Goal: Book appointment/travel/reservation

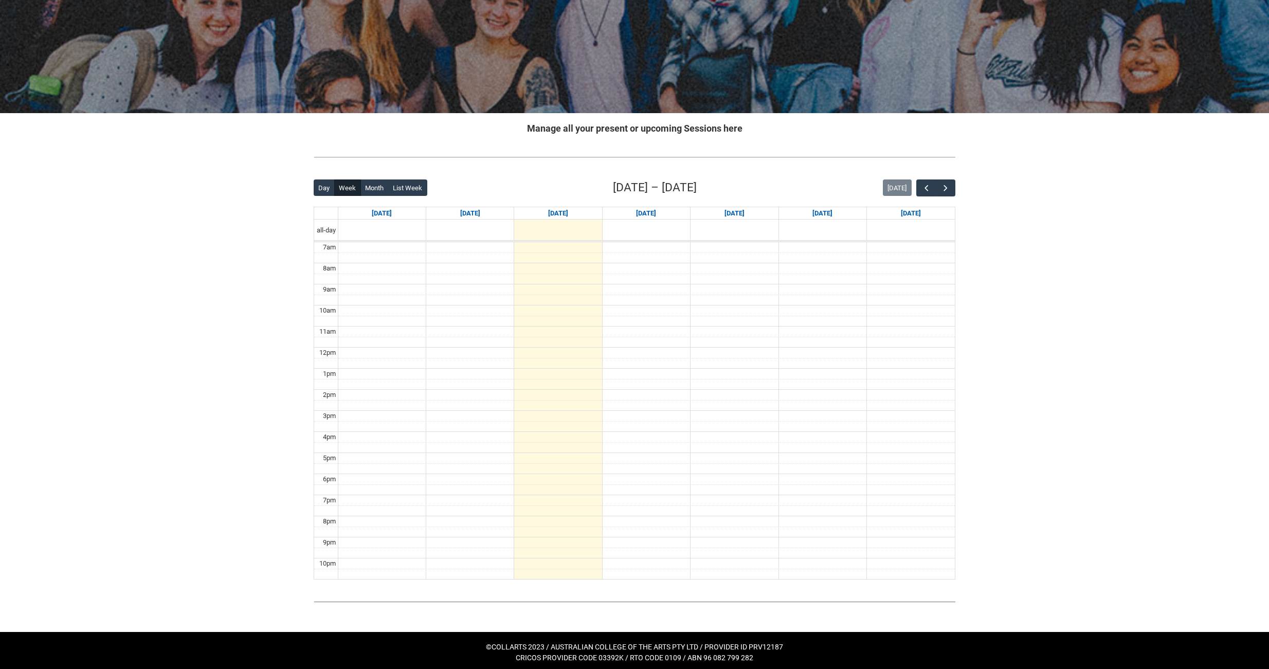
scroll to position [97, 0]
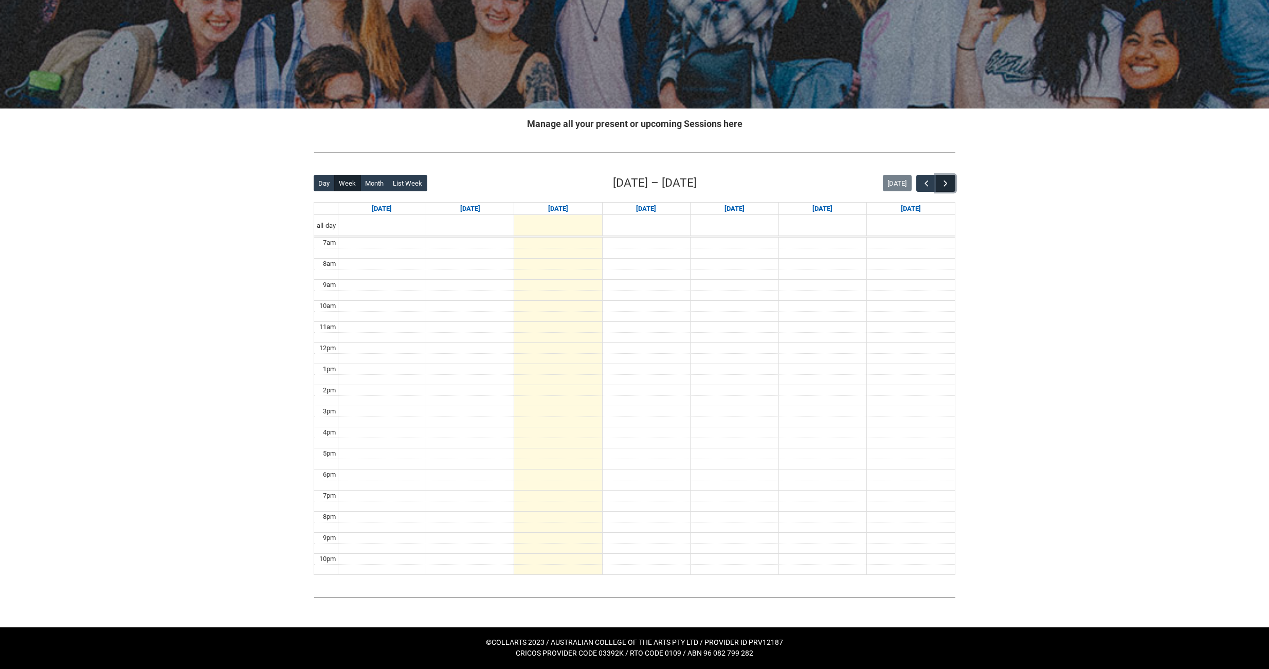
click at [950, 186] on button "button" at bounding box center [946, 183] width 20 height 17
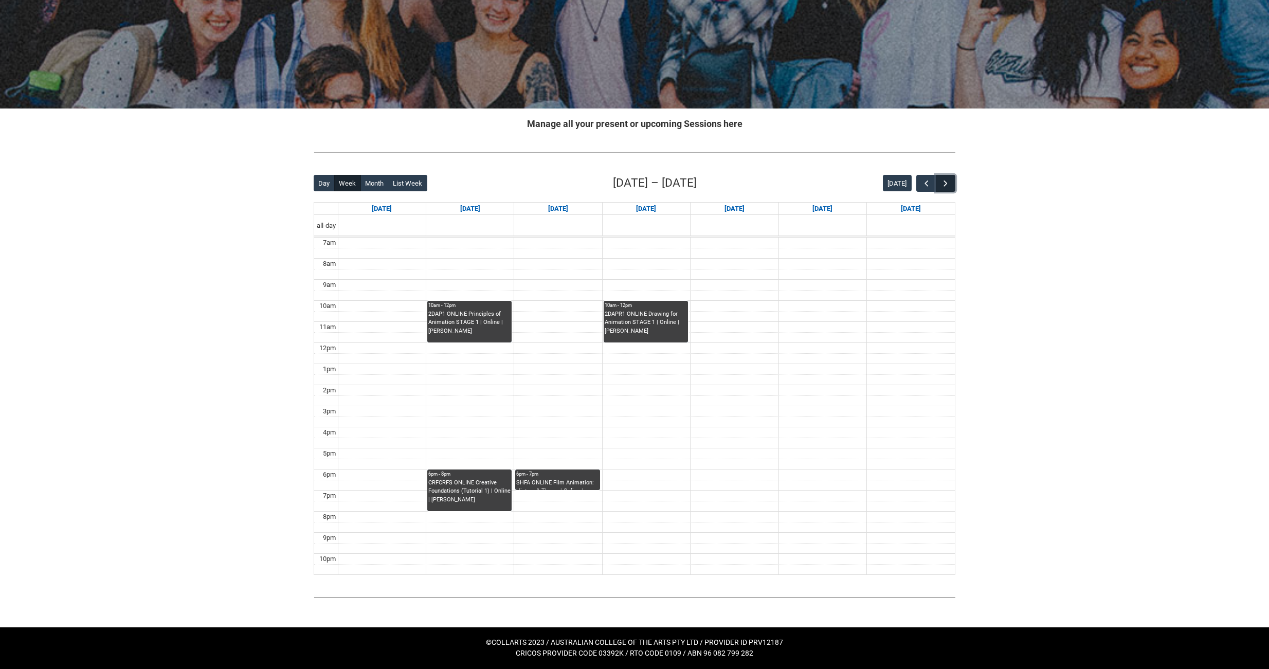
click at [938, 185] on button "button" at bounding box center [946, 183] width 20 height 17
click at [940, 185] on button "button" at bounding box center [946, 183] width 20 height 17
click at [943, 186] on span "button" at bounding box center [945, 183] width 10 height 10
click at [927, 186] on span "button" at bounding box center [926, 183] width 10 height 10
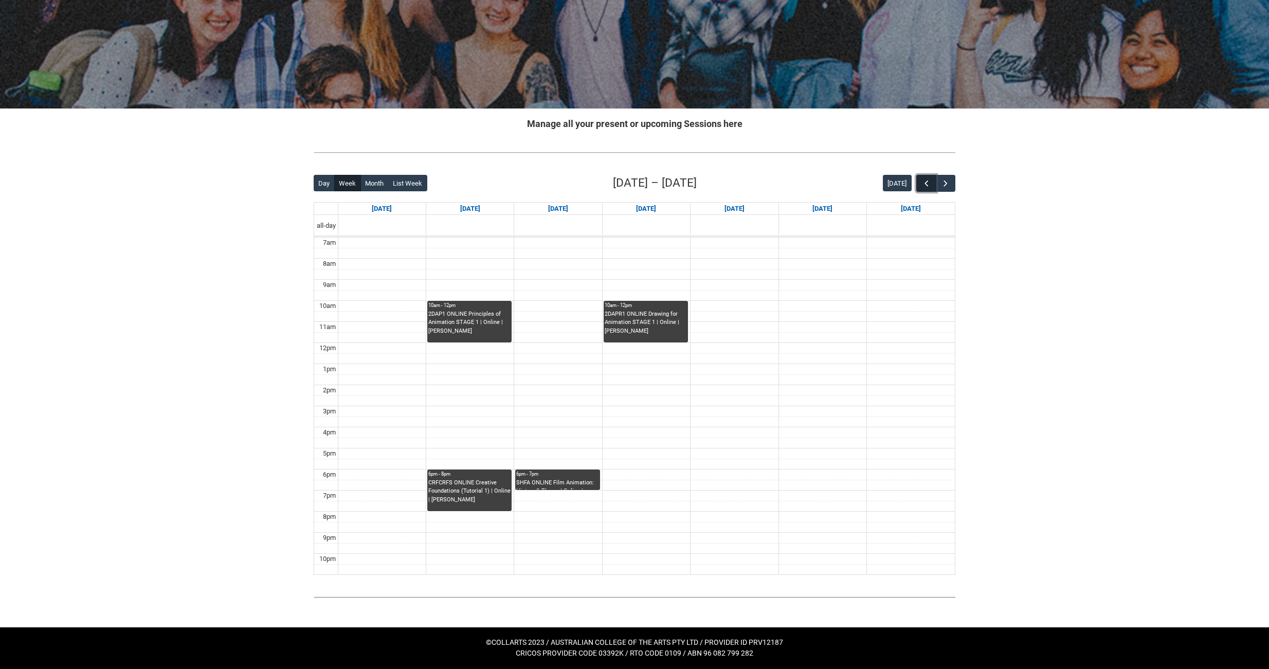
click at [926, 186] on span "button" at bounding box center [926, 183] width 10 height 10
click at [951, 186] on button "button" at bounding box center [946, 183] width 20 height 17
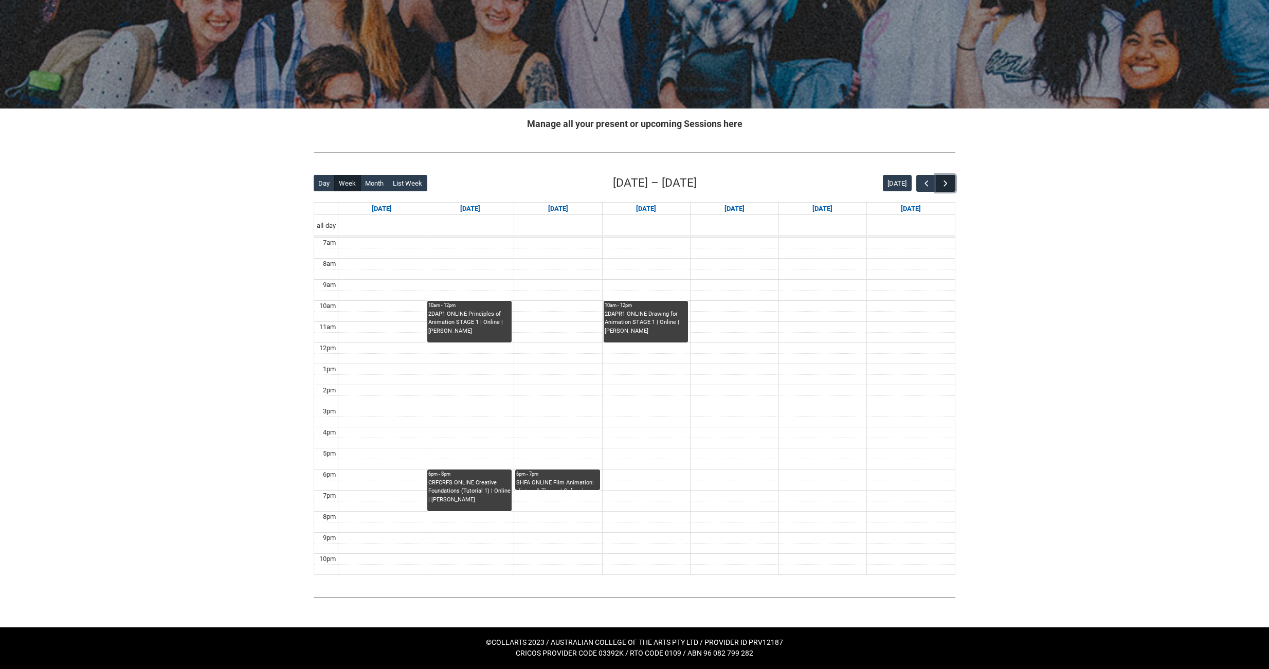
click at [951, 186] on button "button" at bounding box center [946, 183] width 20 height 17
click at [929, 182] on span "button" at bounding box center [926, 183] width 10 height 10
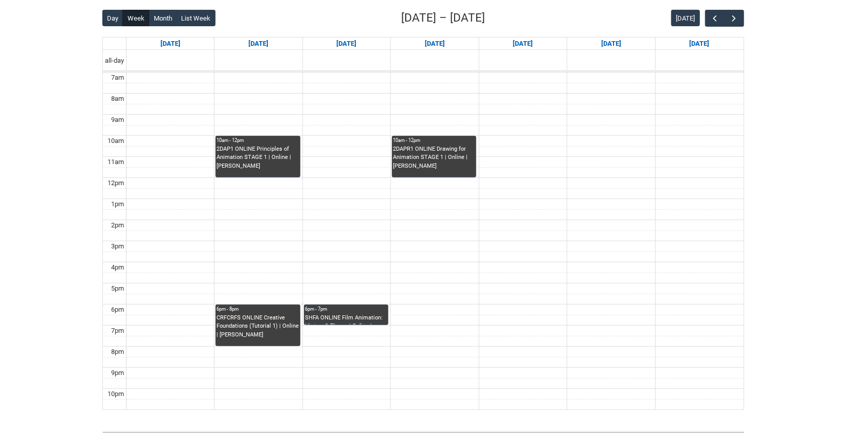
scroll to position [268, 0]
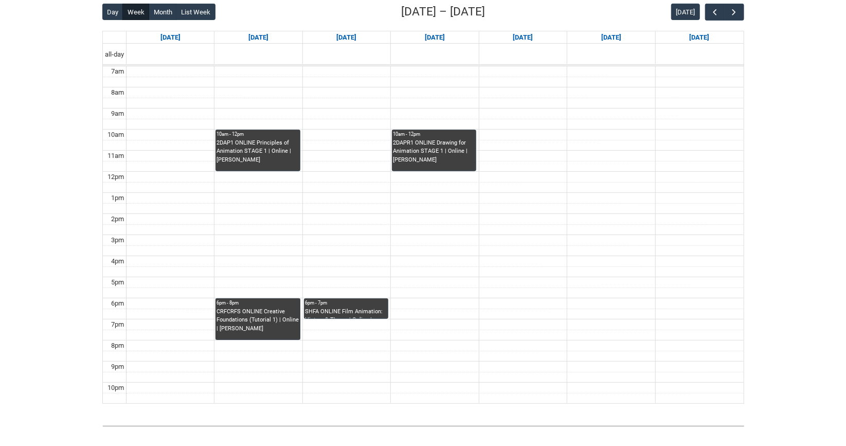
drag, startPoint x: 263, startPoint y: 304, endPoint x: 145, endPoint y: 255, distance: 127.6
click at [145, 256] on td at bounding box center [434, 261] width 617 height 11
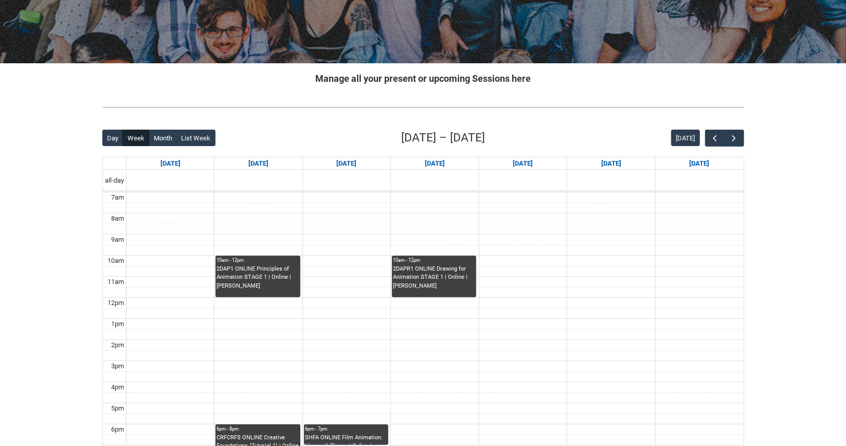
scroll to position [199, 0]
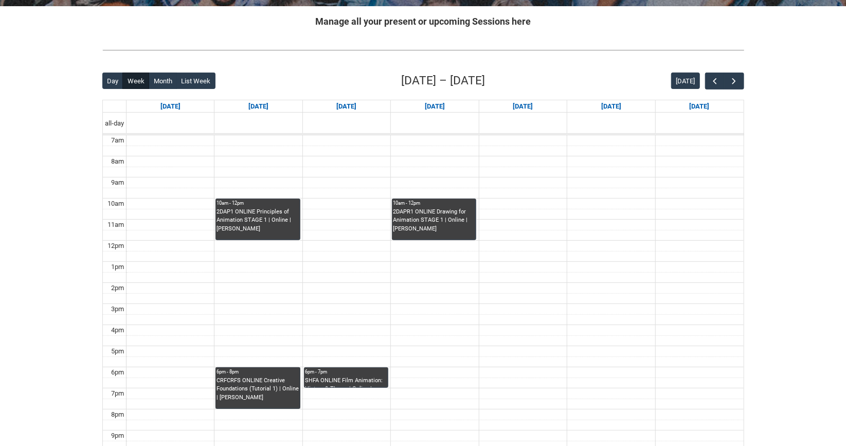
click at [261, 203] on div "10am - 12pm" at bounding box center [257, 202] width 82 height 7
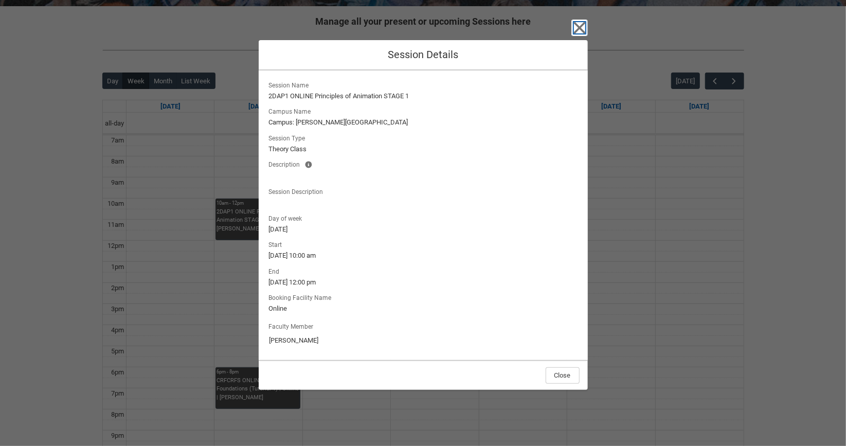
click at [576, 28] on icon "button" at bounding box center [579, 28] width 16 height 16
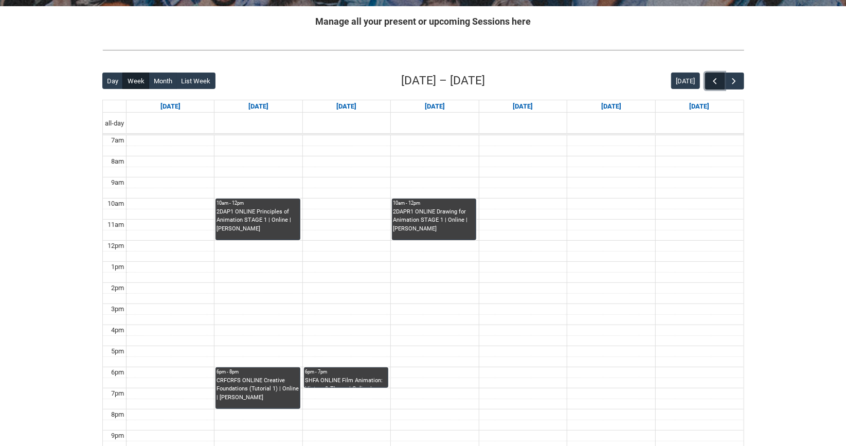
click at [712, 83] on span "button" at bounding box center [714, 81] width 10 height 10
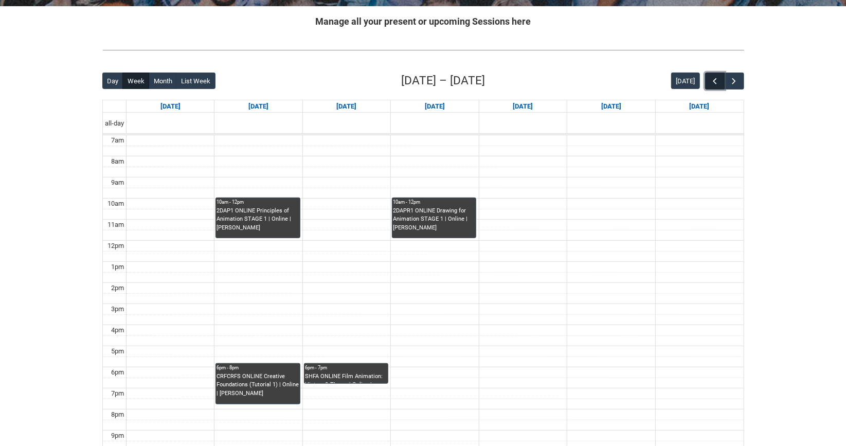
click at [712, 83] on span "button" at bounding box center [714, 81] width 10 height 10
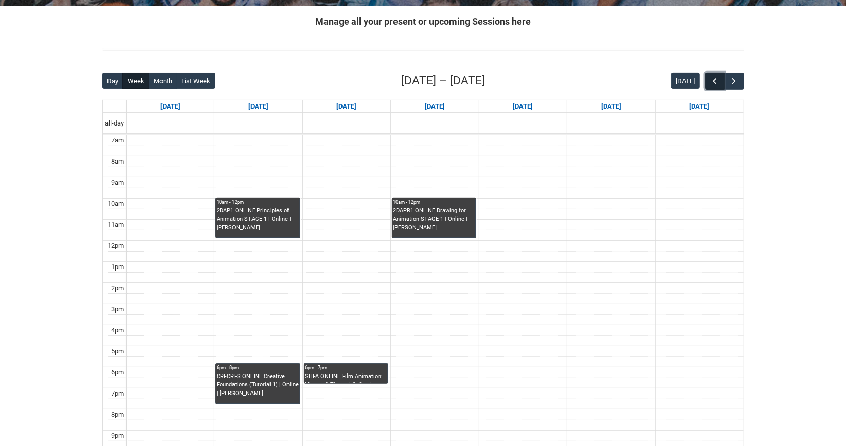
click at [712, 83] on span "button" at bounding box center [714, 81] width 10 height 10
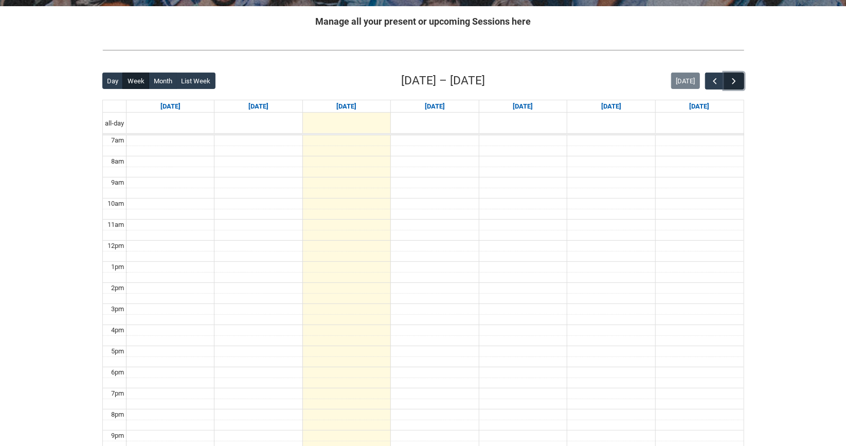
click at [737, 85] on span "button" at bounding box center [734, 81] width 10 height 10
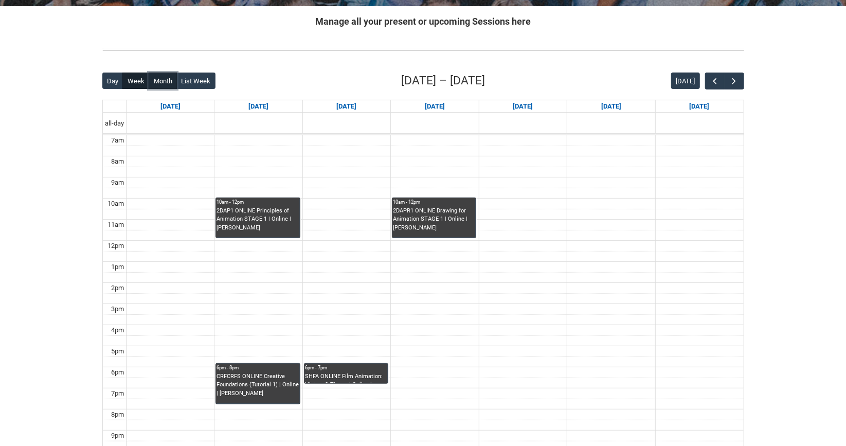
click at [166, 79] on button "Month" at bounding box center [163, 80] width 28 height 16
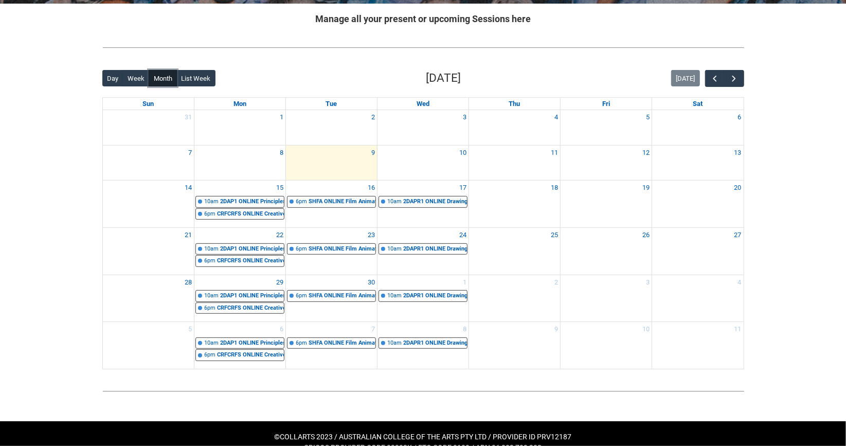
scroll to position [214, 0]
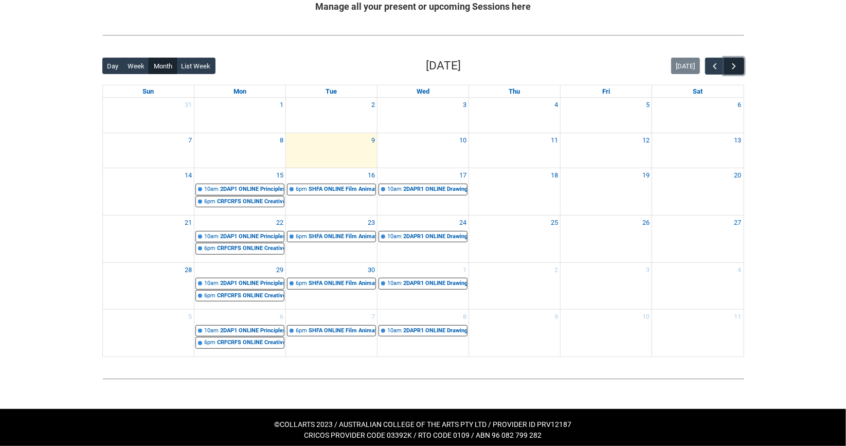
click at [736, 62] on span "button" at bounding box center [734, 66] width 10 height 10
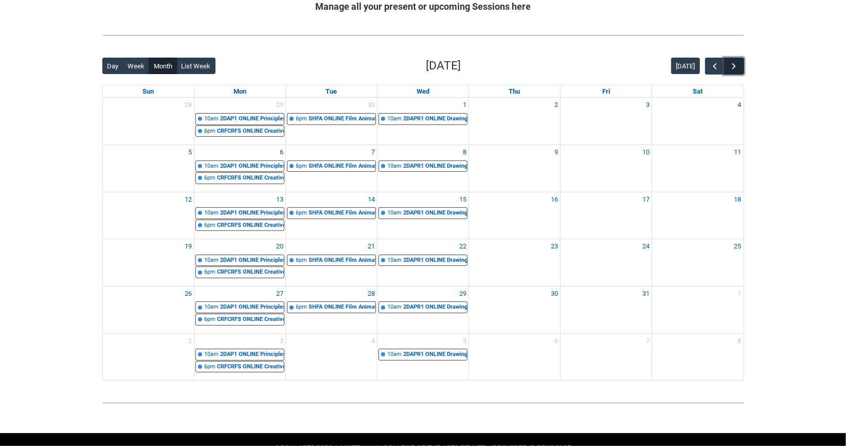
click at [735, 71] on button "button" at bounding box center [734, 66] width 20 height 17
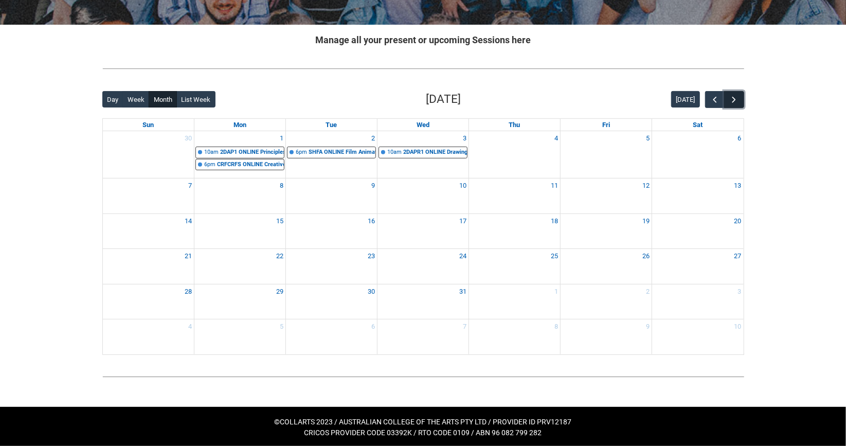
click at [738, 102] on span "button" at bounding box center [734, 100] width 10 height 10
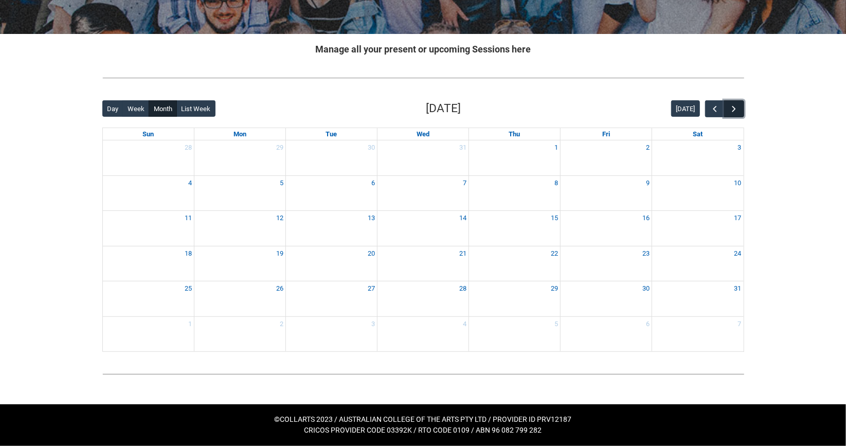
scroll to position [170, 0]
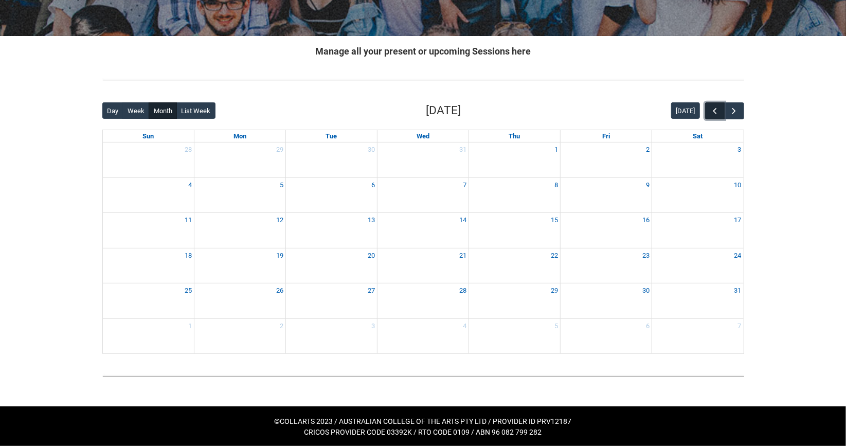
click at [708, 107] on button "button" at bounding box center [715, 110] width 20 height 17
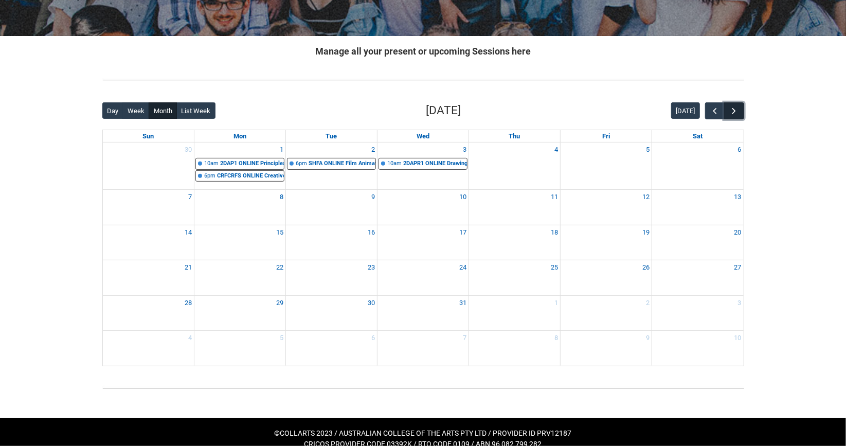
click at [739, 117] on button "button" at bounding box center [734, 110] width 20 height 17
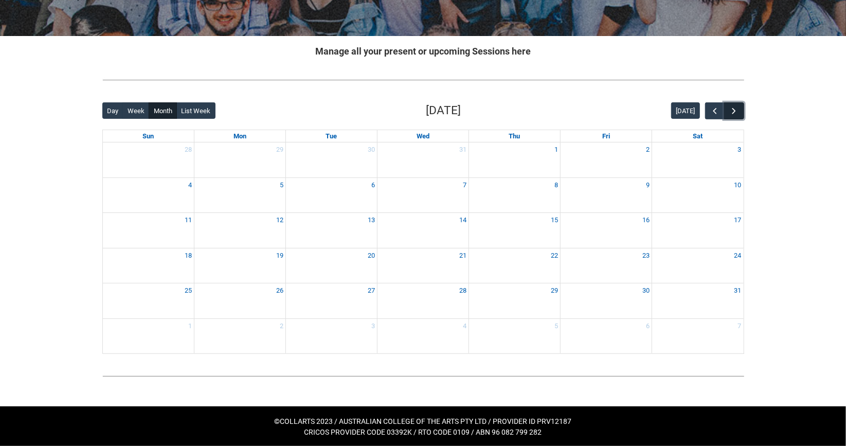
click at [733, 116] on button "button" at bounding box center [734, 110] width 20 height 17
click at [728, 116] on button "button" at bounding box center [734, 110] width 20 height 17
click at [728, 115] on button "button" at bounding box center [734, 110] width 20 height 17
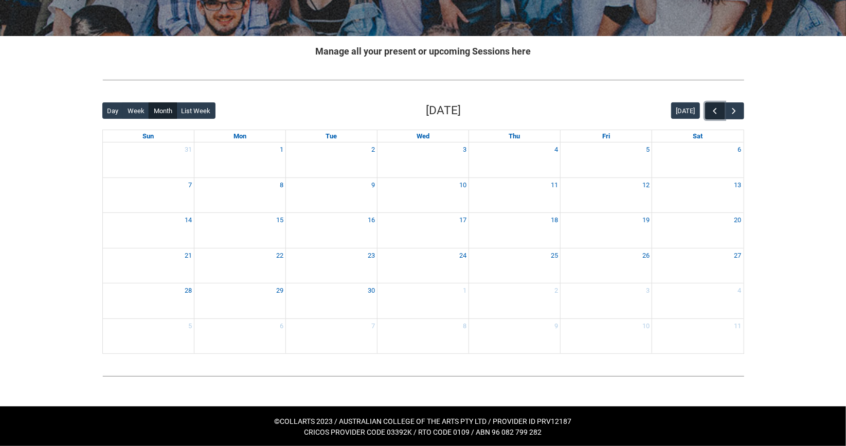
click at [713, 115] on span "button" at bounding box center [714, 111] width 10 height 10
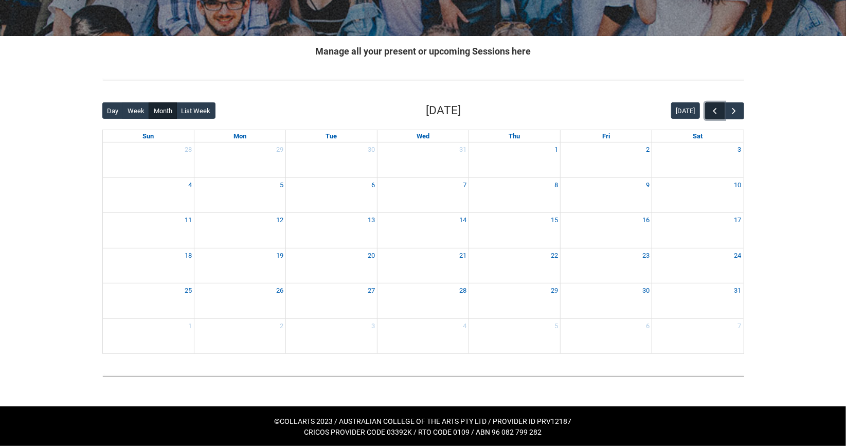
click at [713, 115] on span "button" at bounding box center [714, 111] width 10 height 10
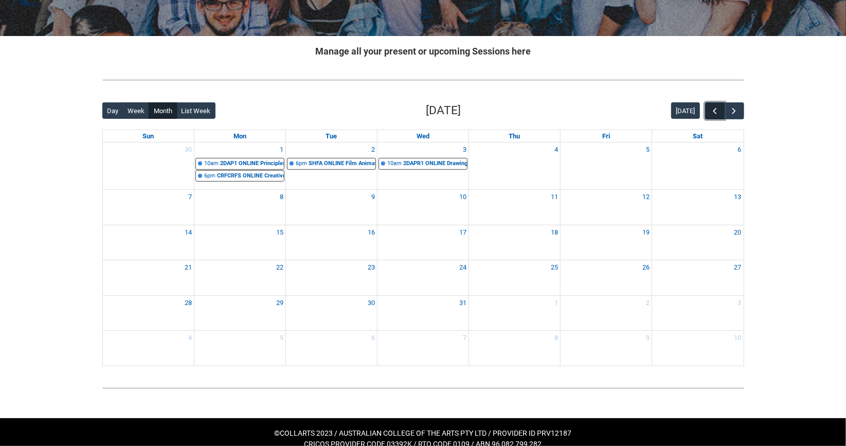
click at [712, 114] on span "button" at bounding box center [714, 111] width 10 height 10
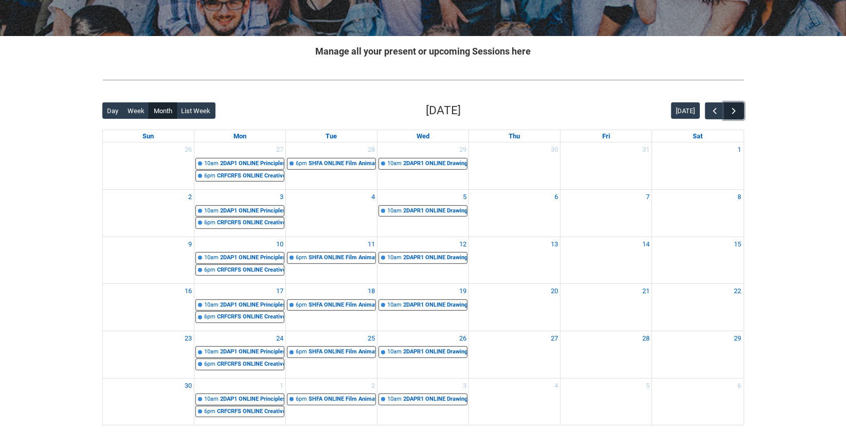
click at [729, 113] on span "button" at bounding box center [734, 111] width 10 height 10
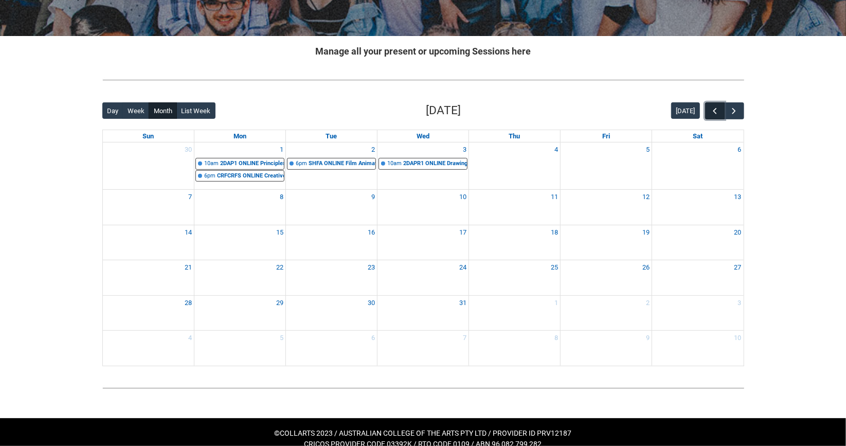
click at [713, 113] on span "button" at bounding box center [714, 111] width 10 height 10
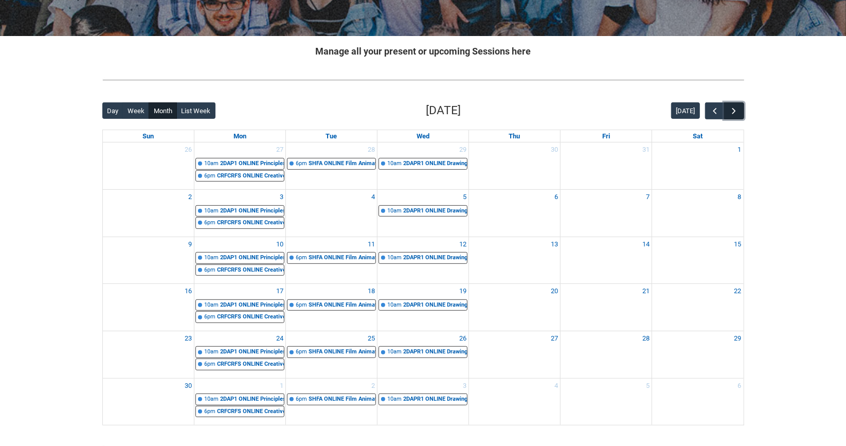
click at [737, 112] on span "button" at bounding box center [734, 111] width 10 height 10
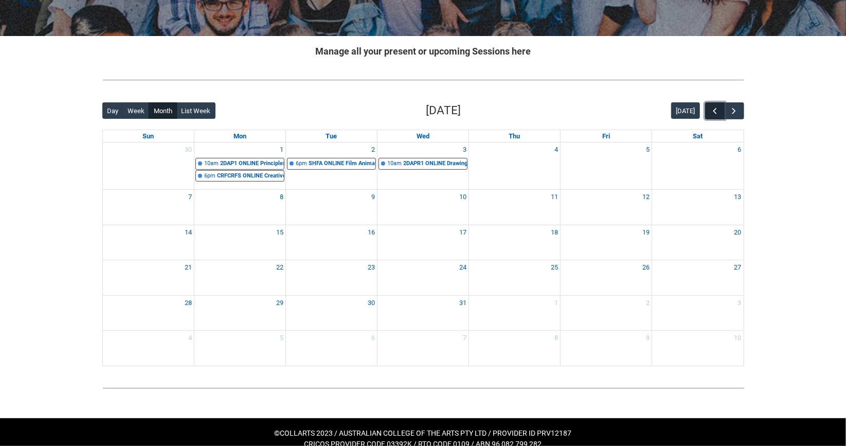
click at [707, 112] on button "button" at bounding box center [715, 110] width 20 height 17
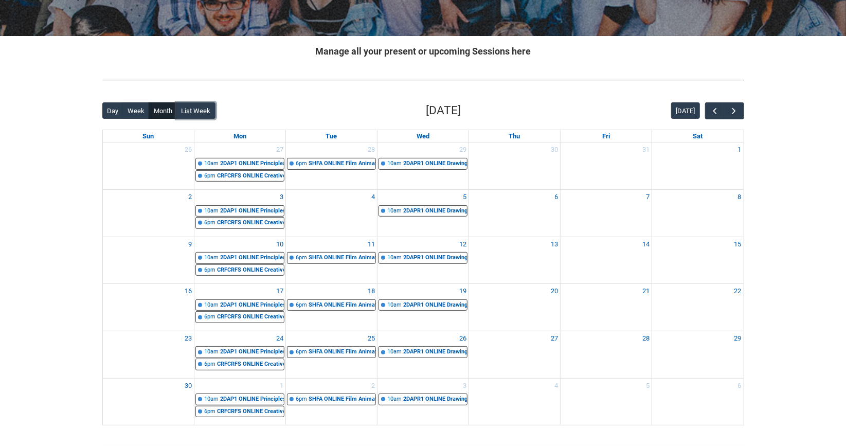
click at [193, 108] on button "List Week" at bounding box center [195, 110] width 39 height 16
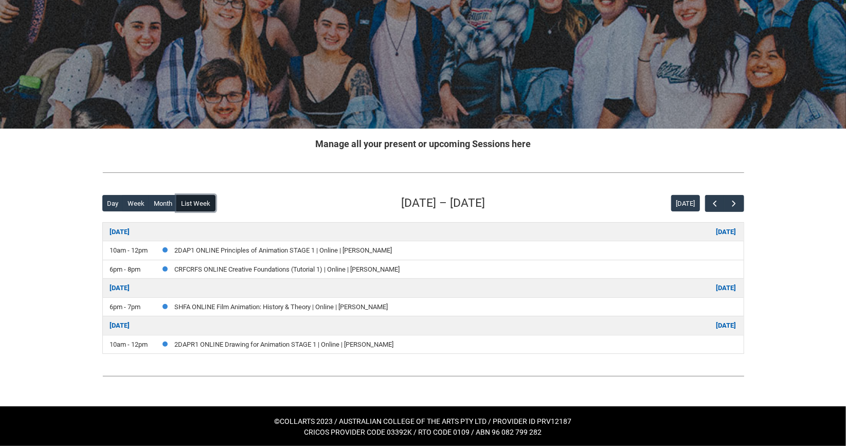
scroll to position [43, 0]
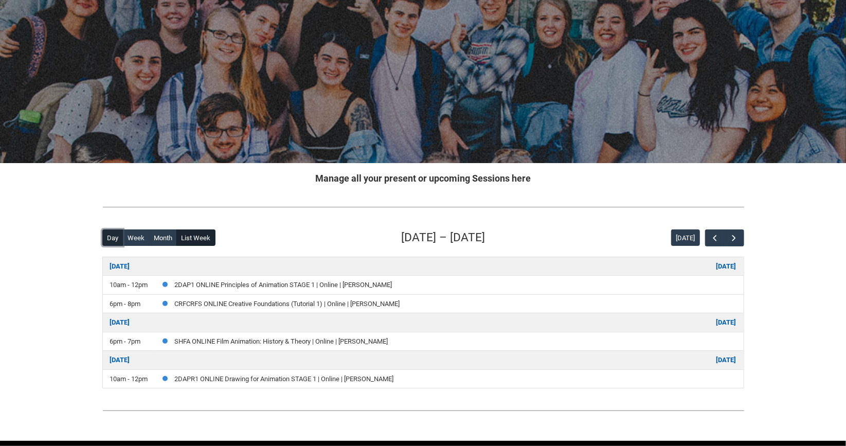
click at [109, 232] on button "Day" at bounding box center [112, 237] width 21 height 16
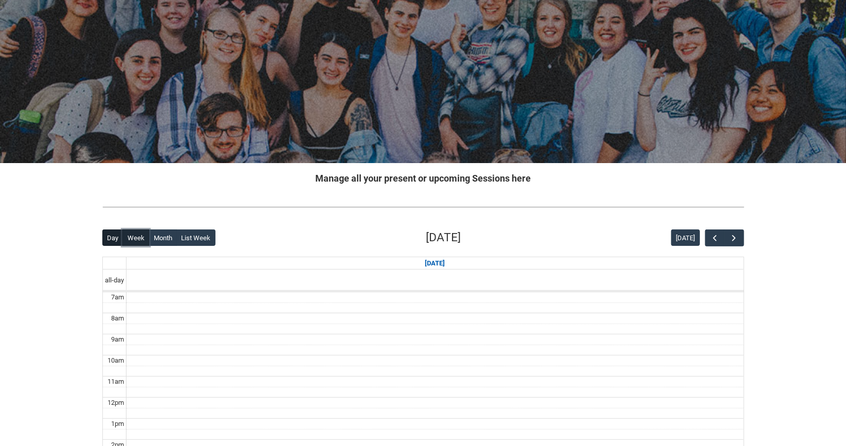
click at [137, 238] on button "Week" at bounding box center [135, 237] width 27 height 16
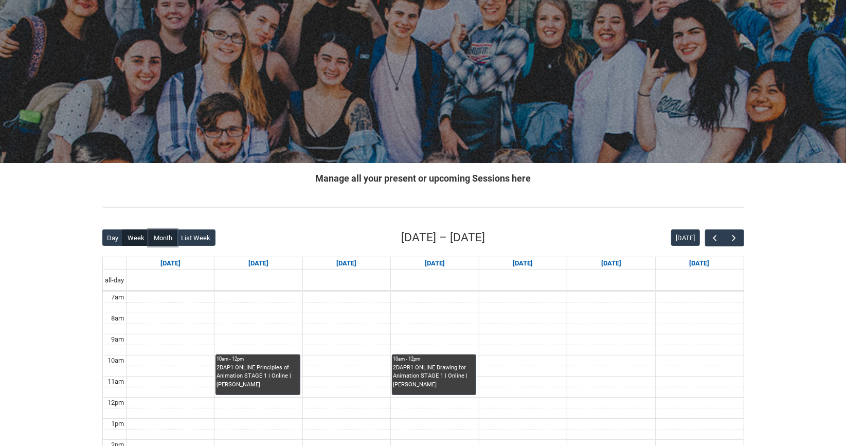
click at [162, 239] on button "Month" at bounding box center [163, 237] width 28 height 16
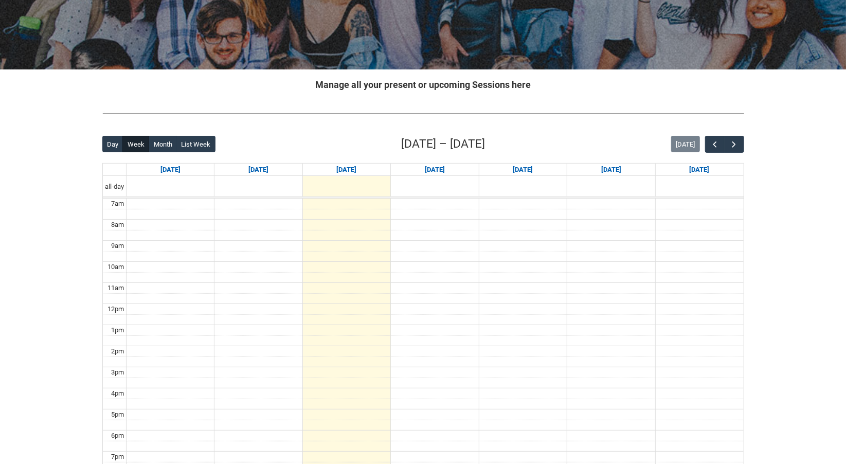
scroll to position [137, 0]
click at [713, 140] on span "button" at bounding box center [714, 144] width 10 height 10
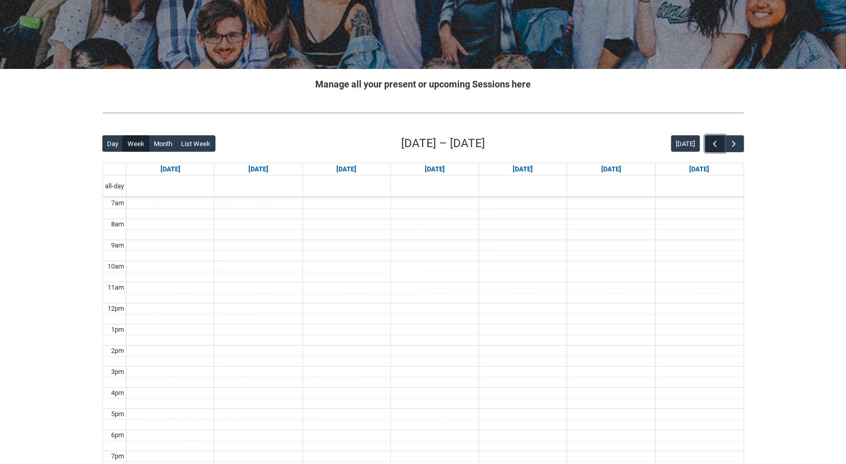
click at [713, 140] on span "button" at bounding box center [714, 144] width 10 height 10
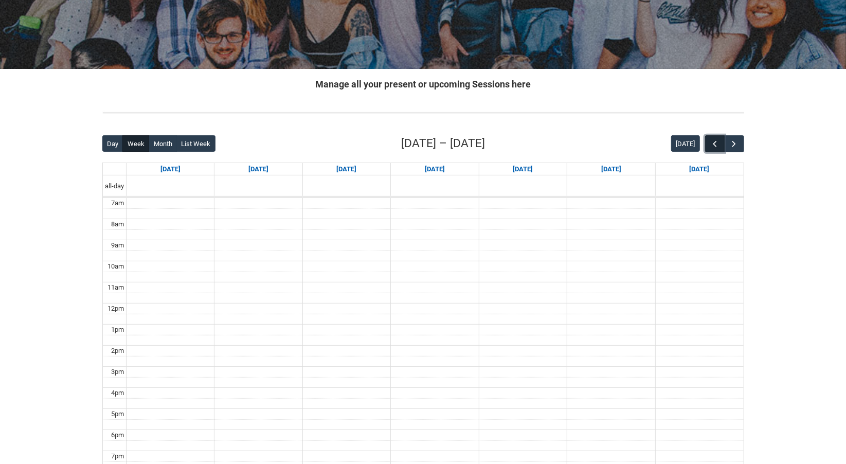
click at [713, 140] on span "button" at bounding box center [714, 144] width 10 height 10
click at [713, 141] on span "button" at bounding box center [714, 144] width 10 height 10
click at [733, 141] on span "button" at bounding box center [734, 144] width 10 height 10
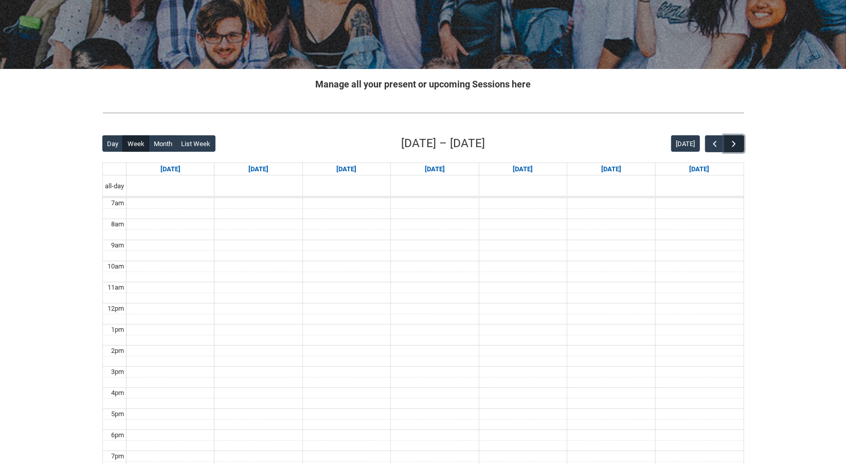
click at [734, 142] on span "button" at bounding box center [734, 144] width 10 height 10
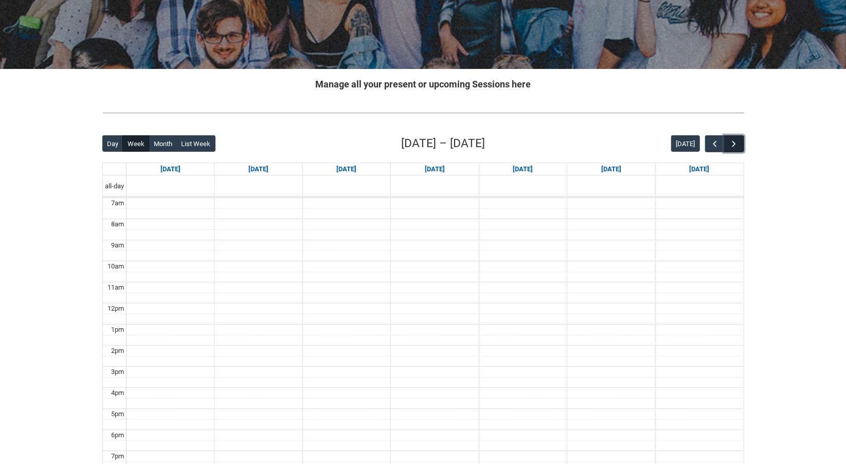
click at [734, 142] on span "button" at bounding box center [734, 144] width 10 height 10
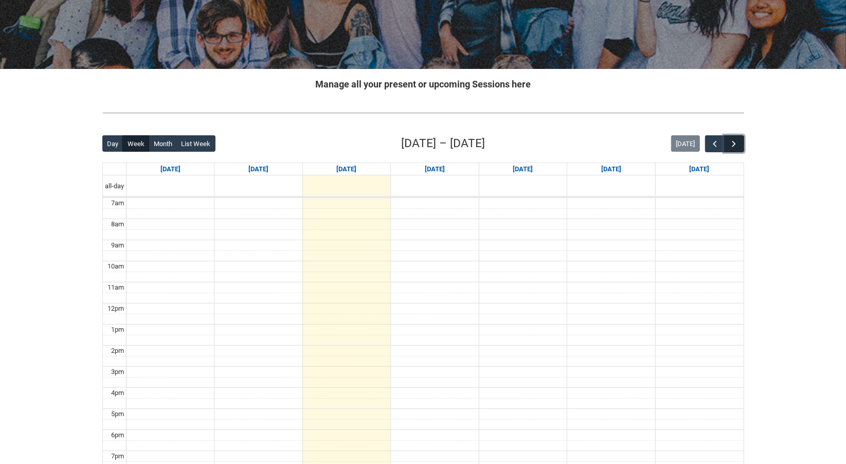
click at [734, 142] on span "button" at bounding box center [734, 144] width 10 height 10
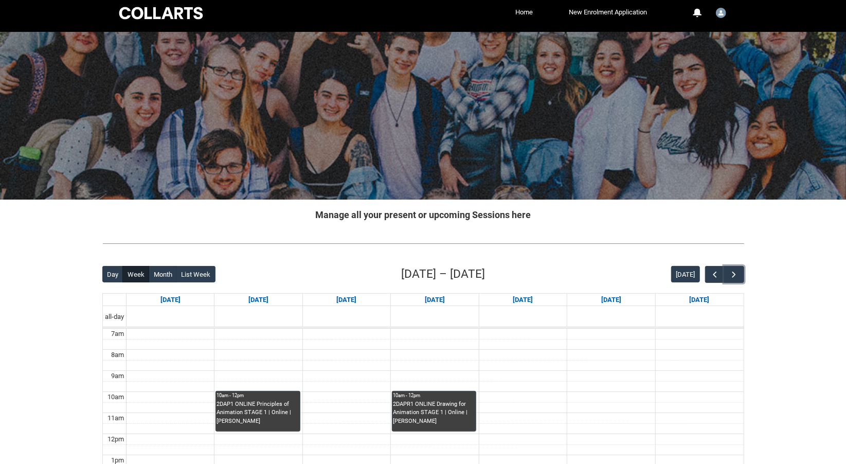
scroll to position [0, 0]
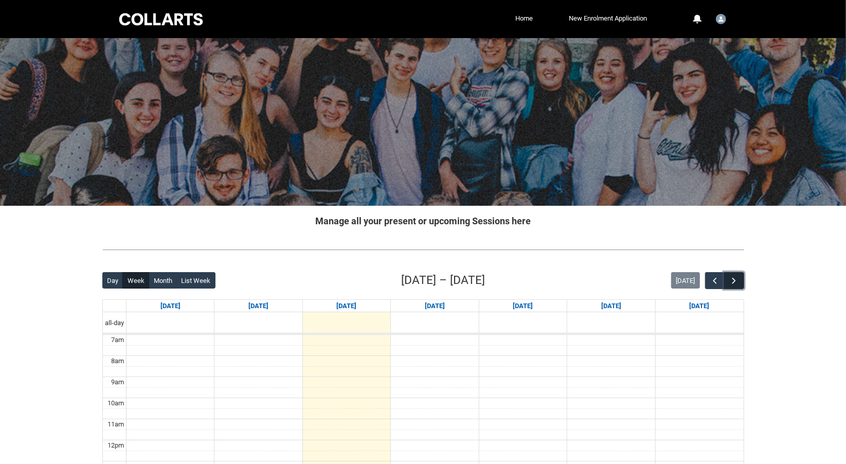
click at [743, 279] on button "button" at bounding box center [734, 280] width 20 height 17
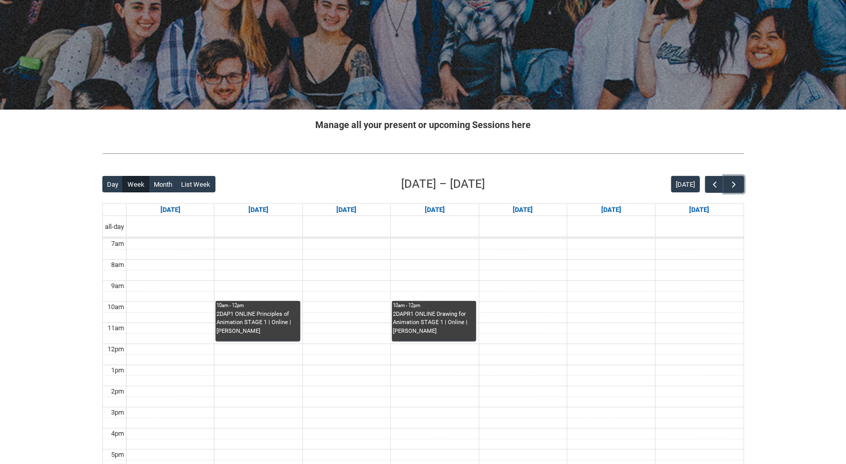
scroll to position [103, 0]
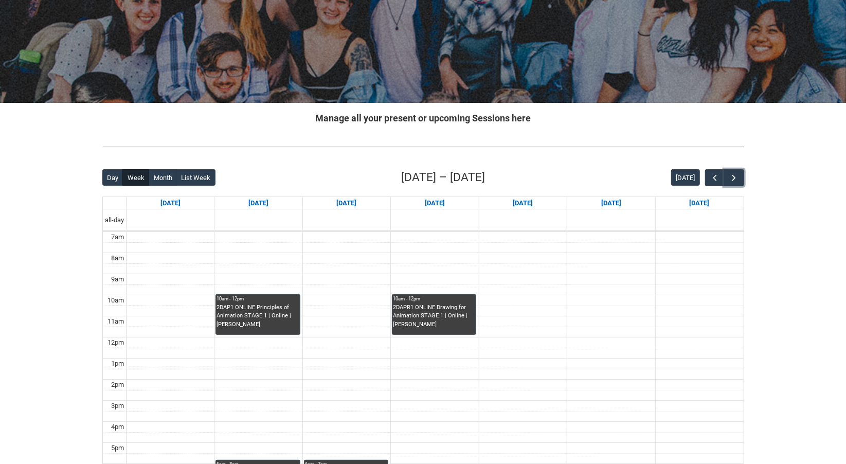
click at [251, 310] on div "2DAP1 ONLINE Principles of Animation STAGE 1 | Online | Kathy Sarpi" at bounding box center [257, 316] width 82 height 26
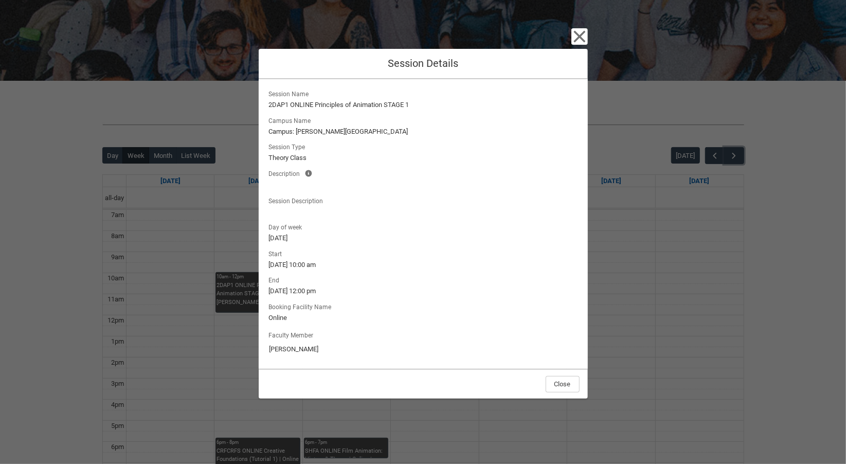
scroll to position [137, 0]
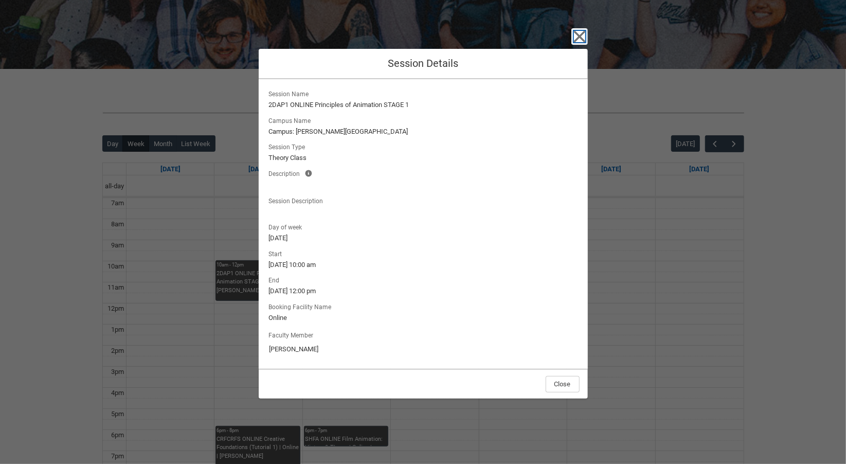
click at [574, 34] on icon "button" at bounding box center [579, 36] width 16 height 16
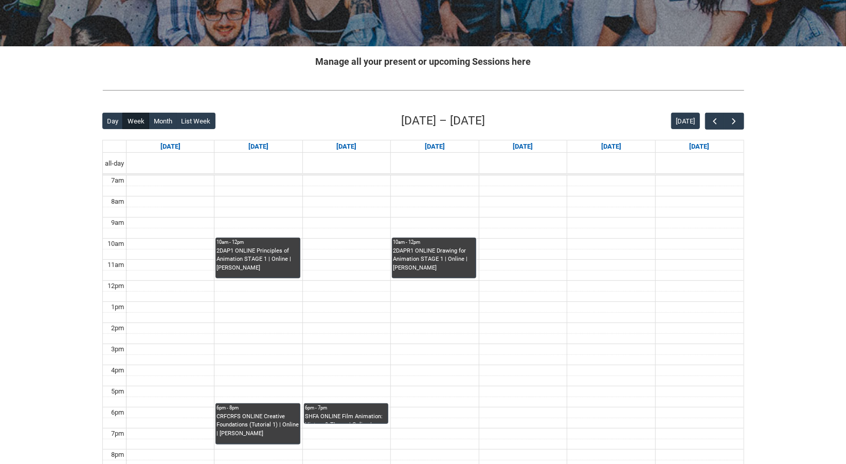
scroll to position [171, 0]
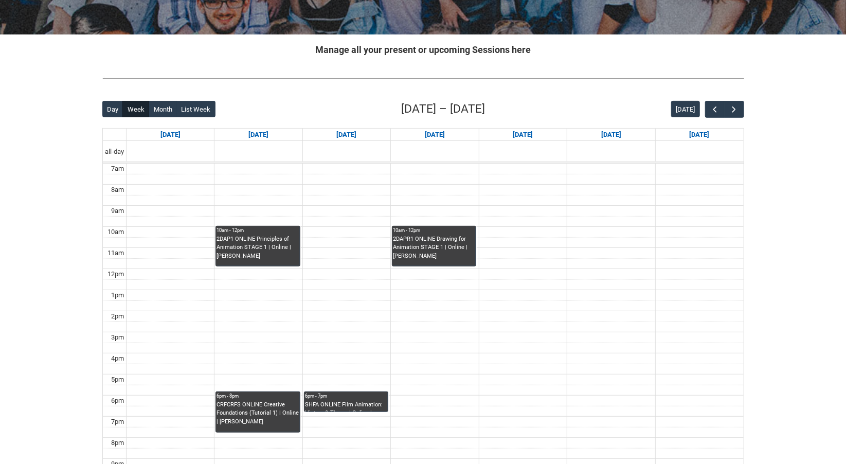
click at [341, 393] on div "6pm - 7pm" at bounding box center [346, 395] width 82 height 7
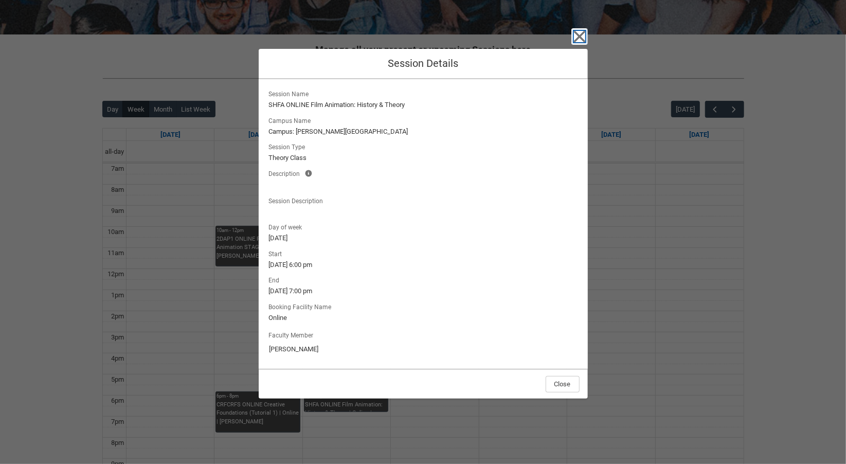
click at [580, 36] on icon "button" at bounding box center [579, 37] width 12 height 12
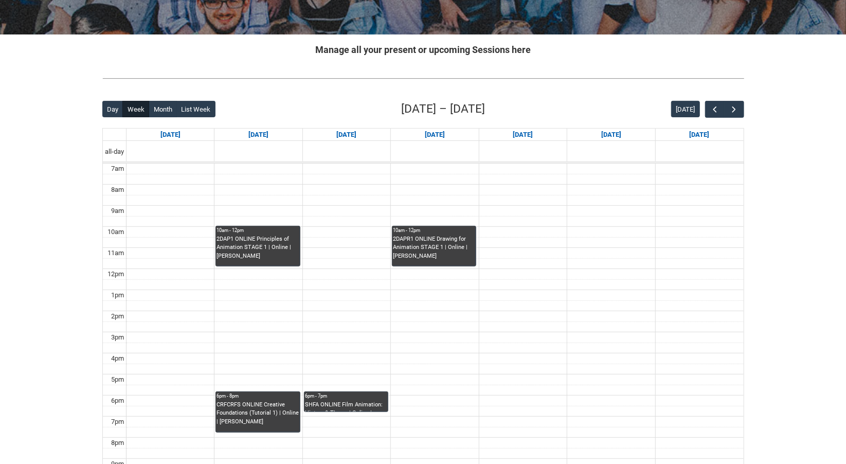
click at [440, 258] on div "2DAPR1 ONLINE Drawing for Animation STAGE 1 | Online | Yannis Ye" at bounding box center [434, 248] width 82 height 26
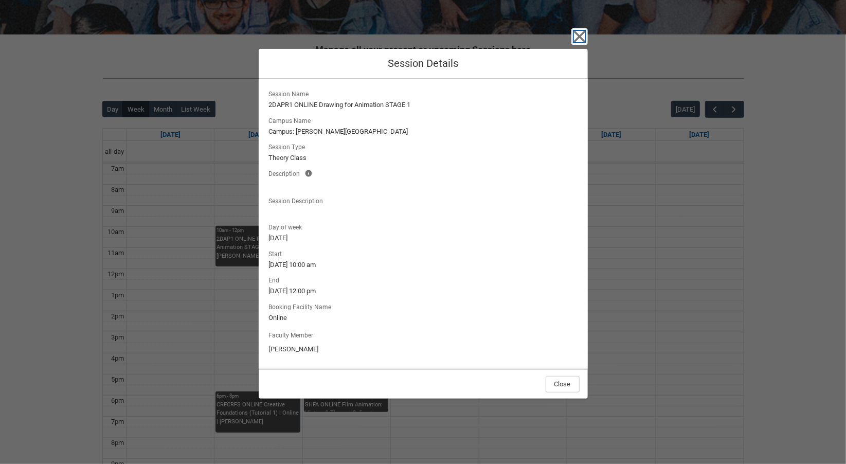
drag, startPoint x: 583, startPoint y: 39, endPoint x: 571, endPoint y: 51, distance: 17.1
click at [582, 39] on icon "button" at bounding box center [579, 36] width 16 height 16
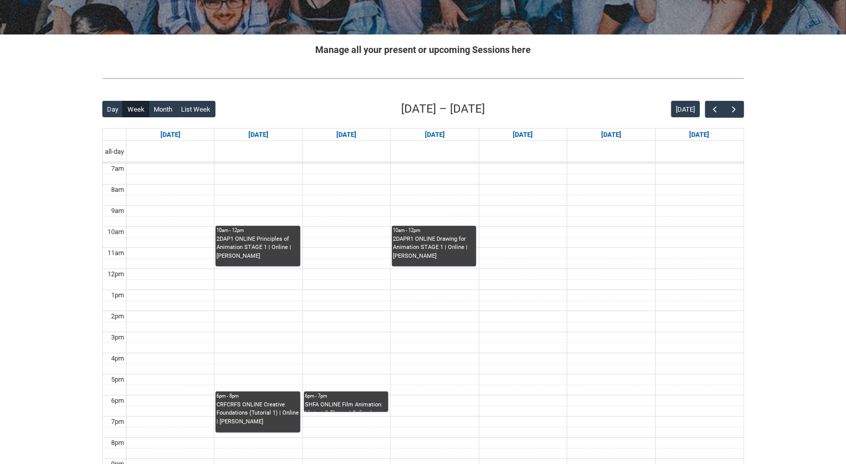
click at [326, 406] on div "SHFA ONLINE Film Animation: History & Theory | Online | Candy Bowers" at bounding box center [346, 405] width 82 height 11
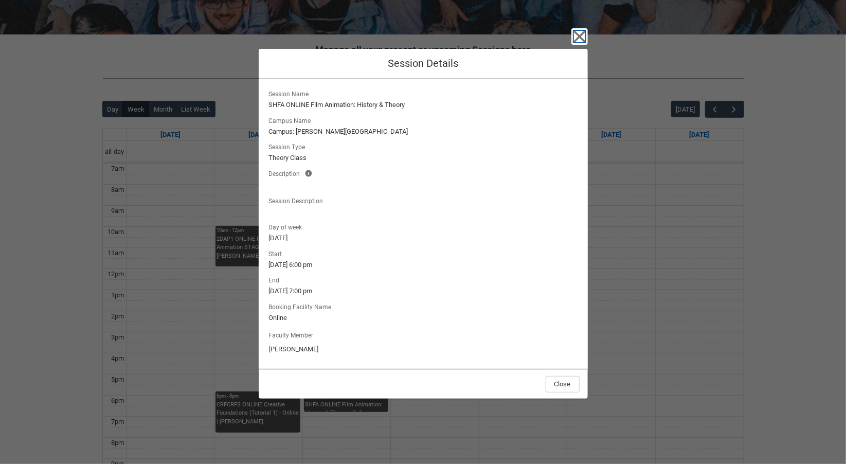
click at [577, 36] on icon "button" at bounding box center [579, 37] width 12 height 12
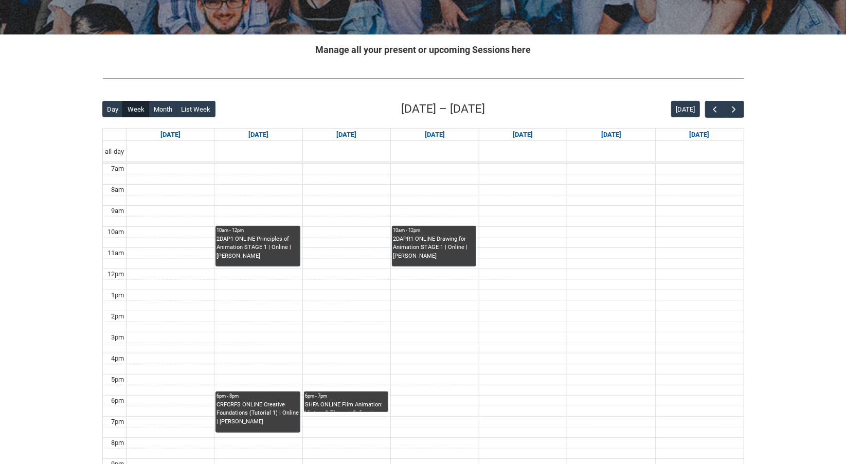
click at [269, 416] on div "CRFCRFS ONLINE Creative Foundations (Tutorial 1) | Online | Monique La Fontaine" at bounding box center [257, 413] width 82 height 26
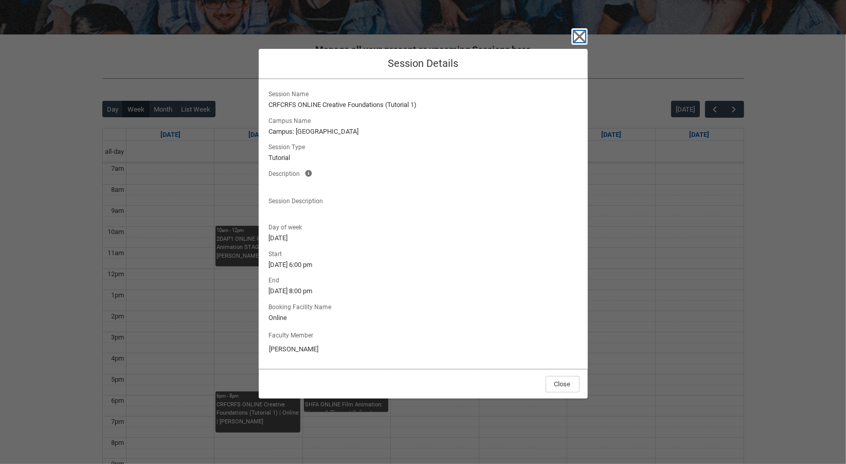
click at [581, 30] on icon "button" at bounding box center [579, 36] width 16 height 16
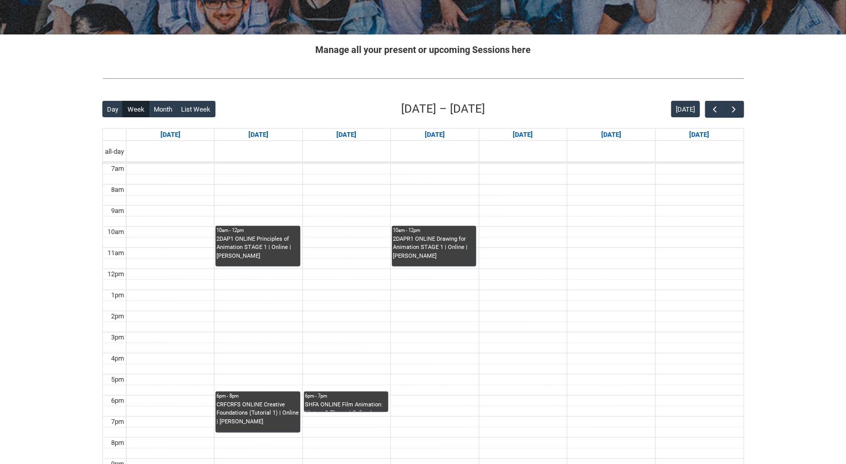
click at [289, 248] on div "2DAP1 ONLINE Principles of Animation STAGE 1 | Online | Kathy Sarpi" at bounding box center [257, 248] width 82 height 26
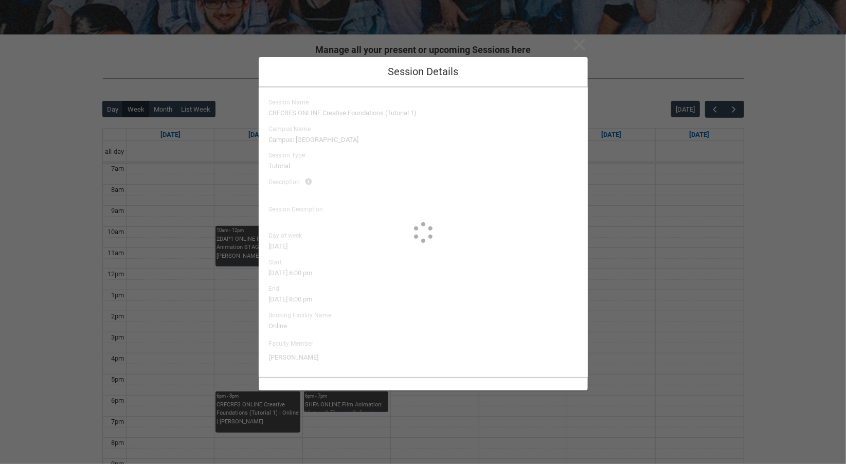
type input "Kathy Sarpi"
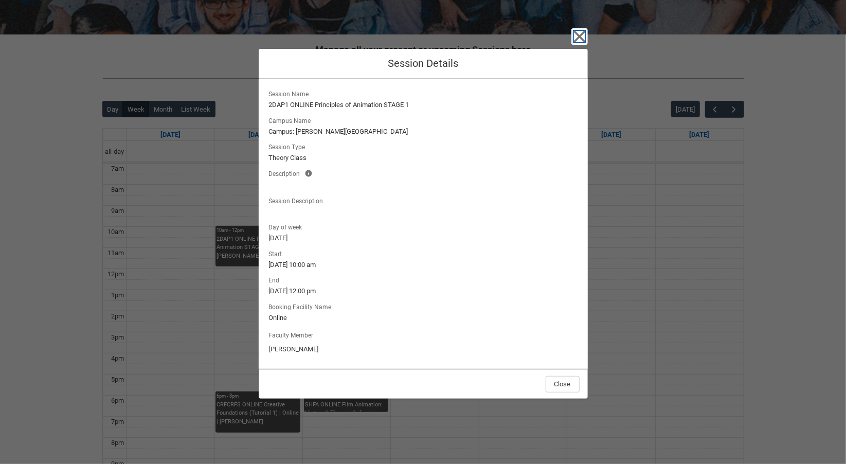
click at [579, 37] on icon "button" at bounding box center [579, 37] width 12 height 12
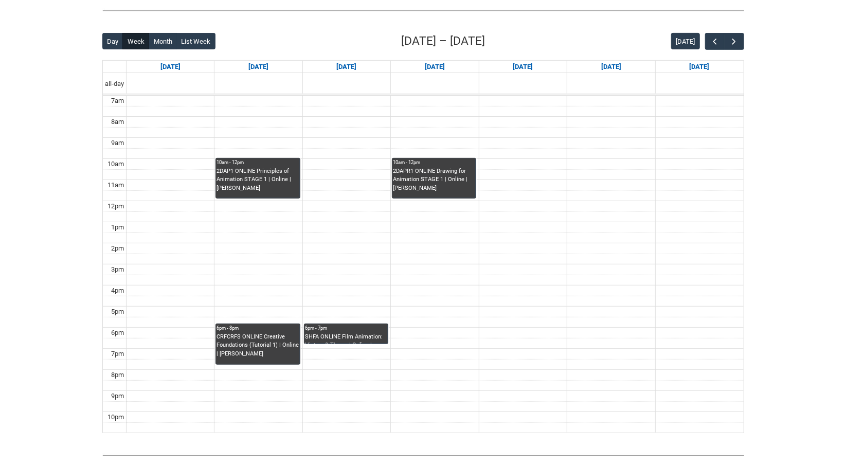
scroll to position [240, 0]
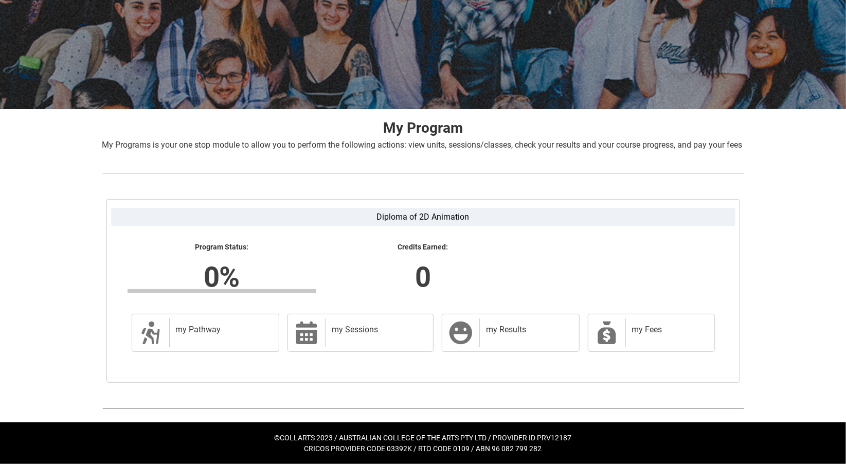
scroll to position [108, 0]
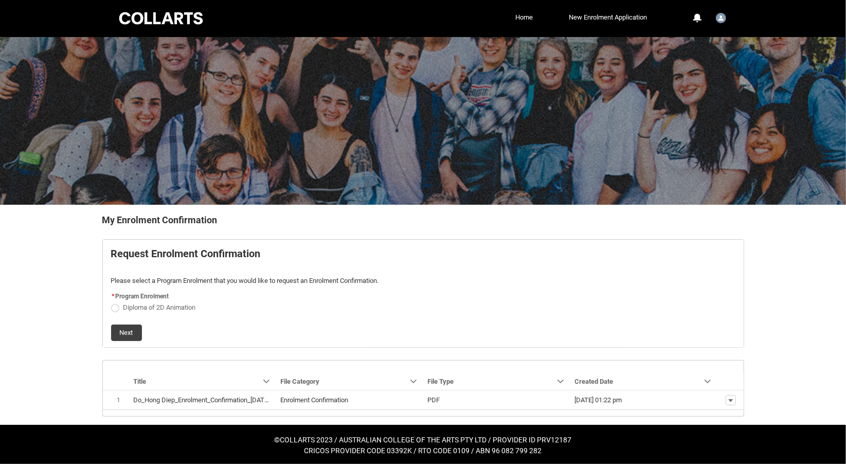
scroll to position [2, 0]
